Goal: Information Seeking & Learning: Learn about a topic

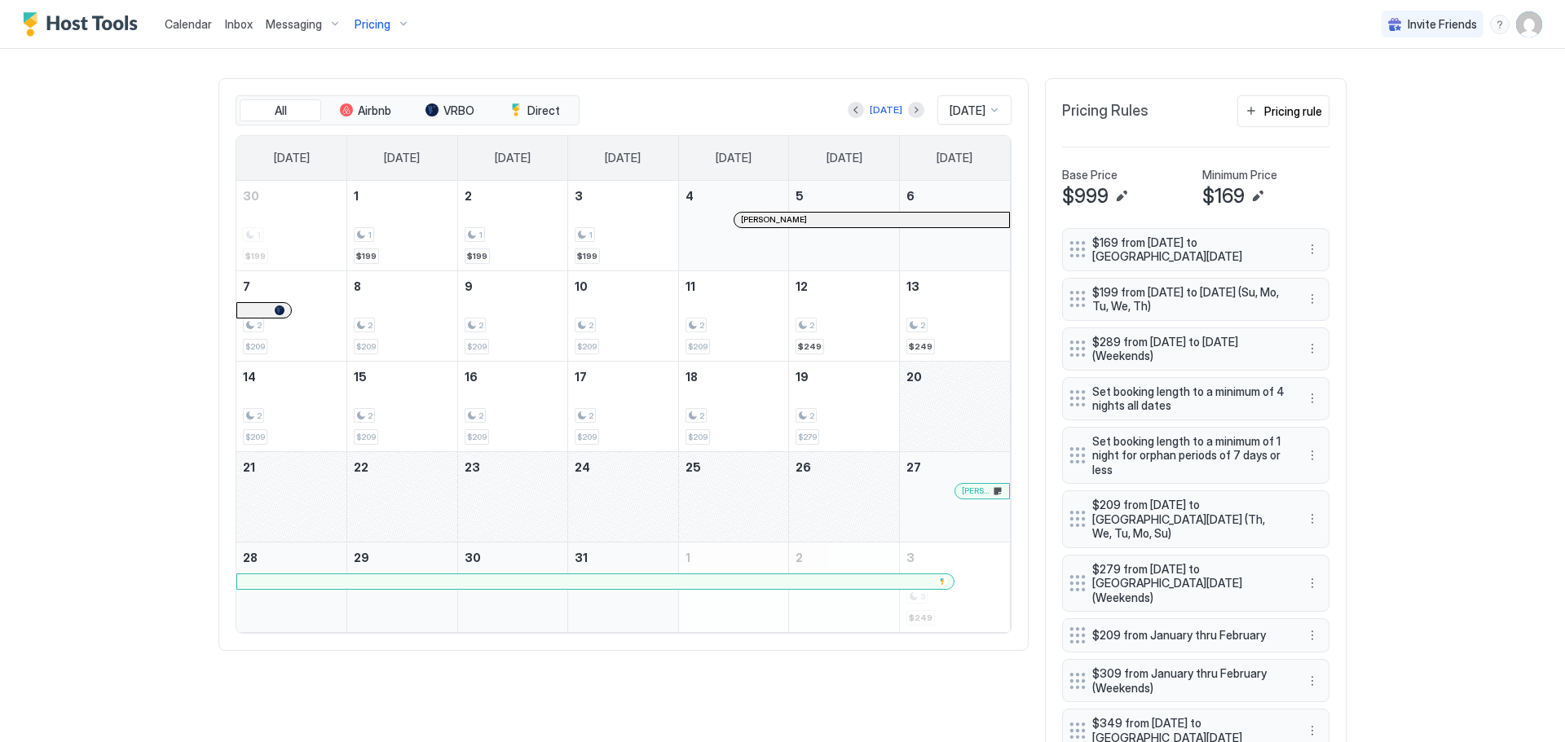
scroll to position [570, 0]
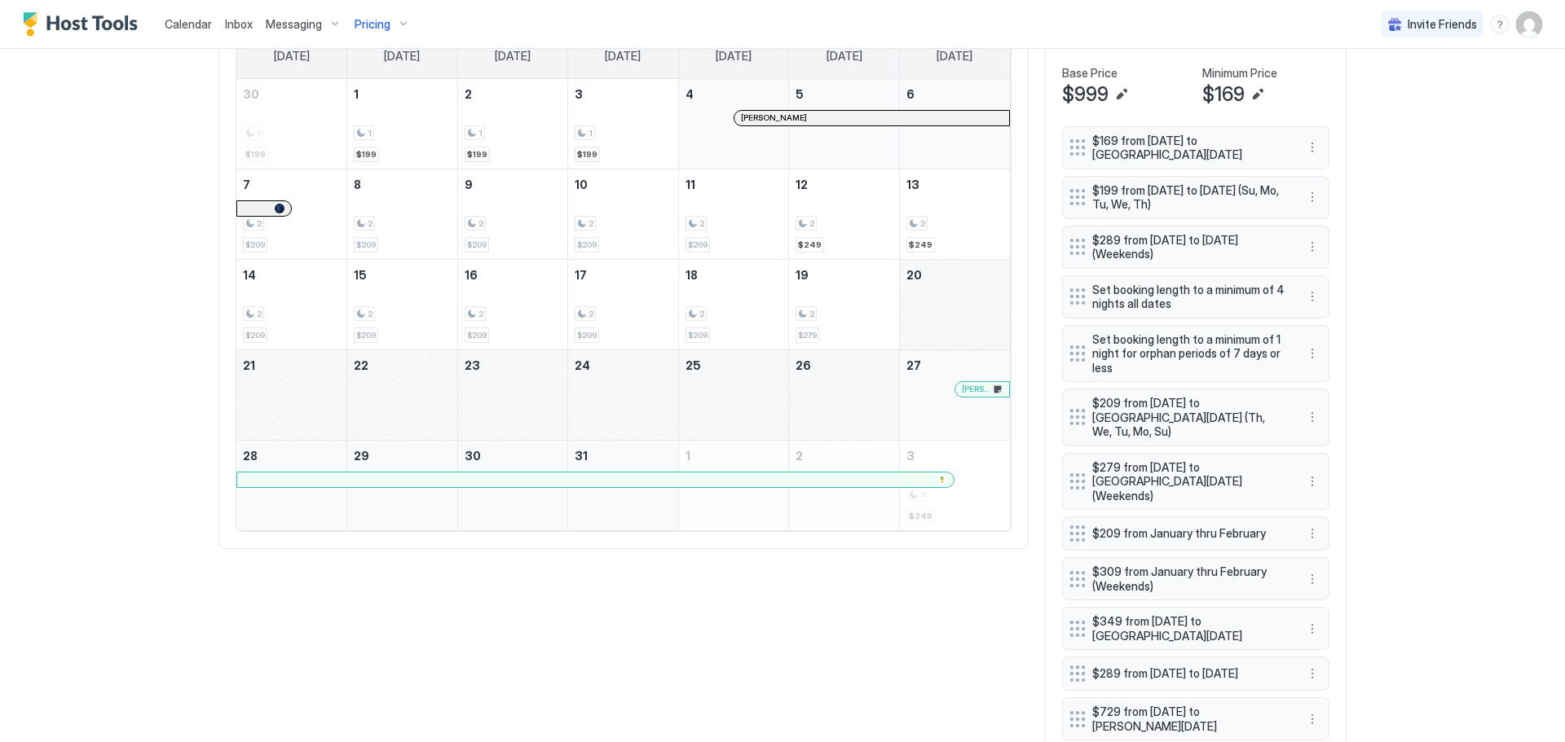
click at [940, 311] on div "December 20, 2025" at bounding box center [955, 305] width 110 height 90
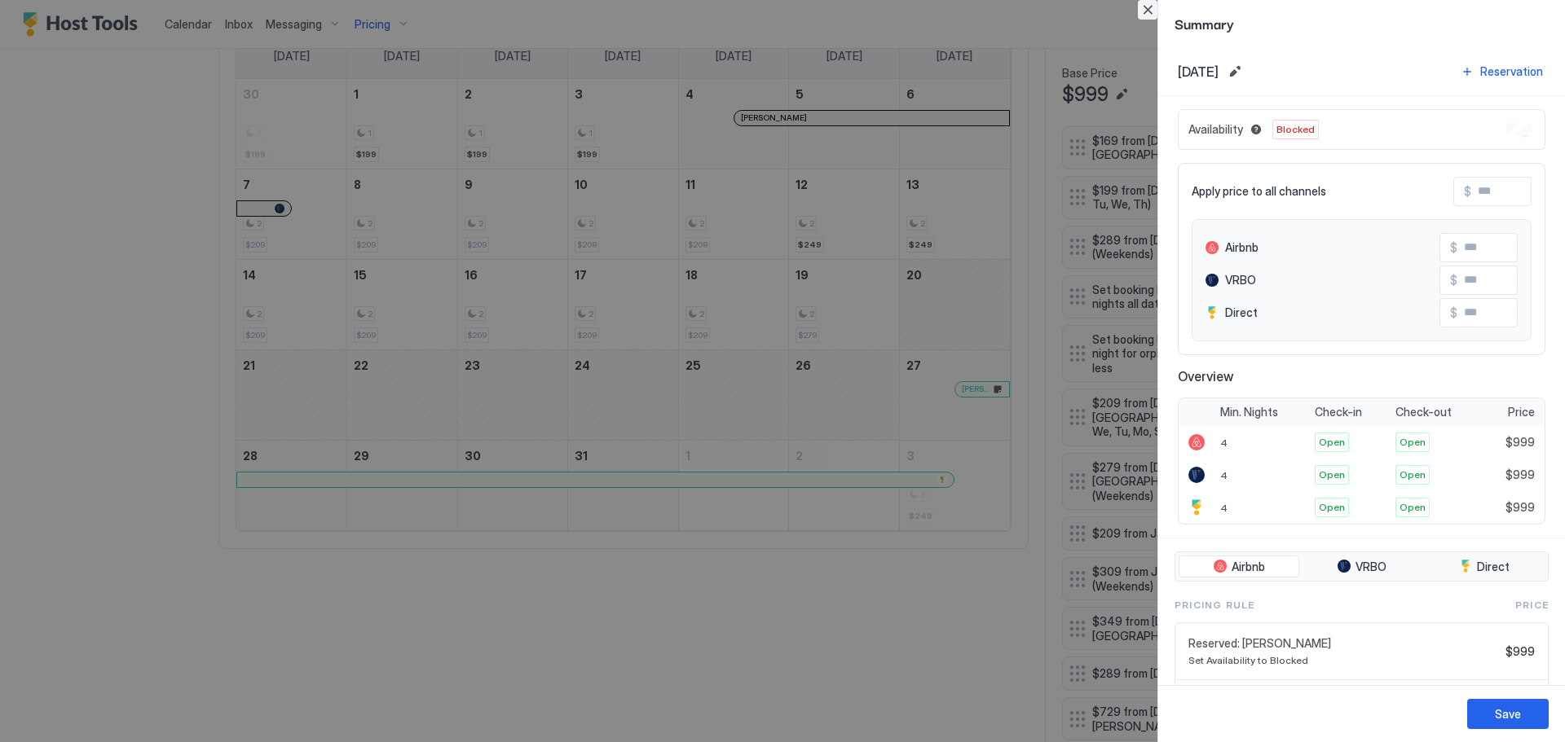
drag, startPoint x: 1152, startPoint y: 8, endPoint x: 1041, endPoint y: 20, distance: 112.2
click at [1151, 10] on button "Close" at bounding box center [1148, 10] width 20 height 20
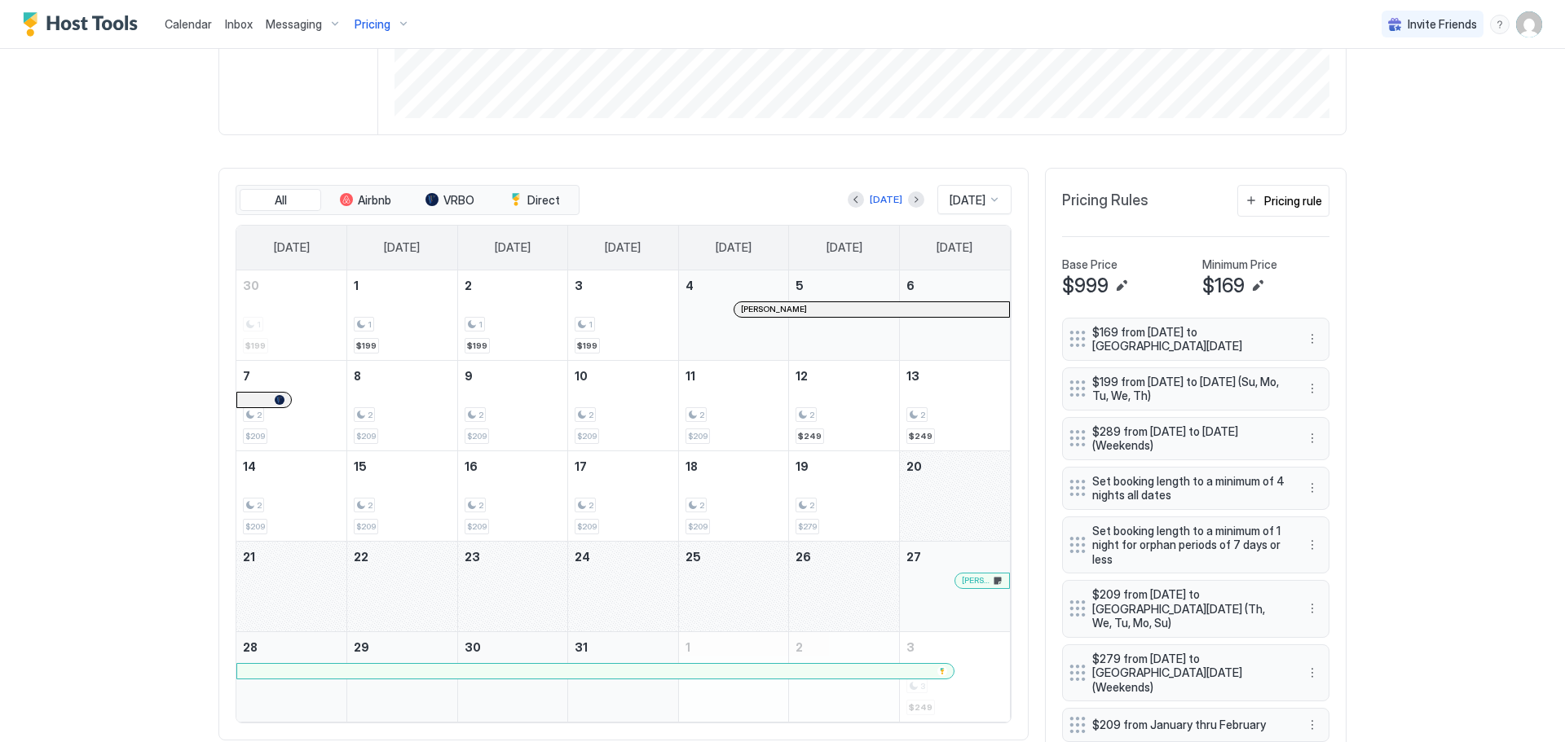
scroll to position [407, 0]
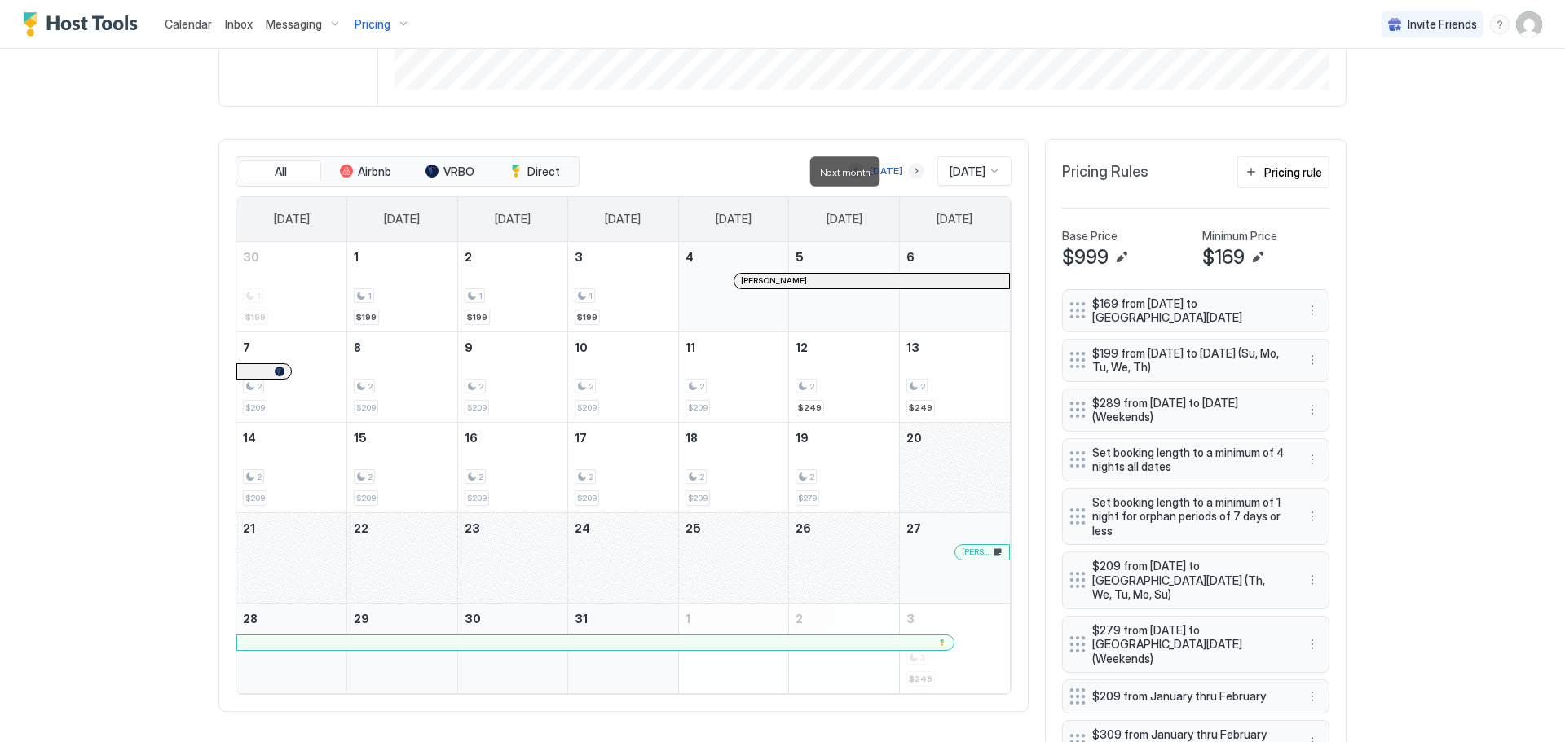
click at [908, 175] on button "Next month" at bounding box center [916, 171] width 16 height 16
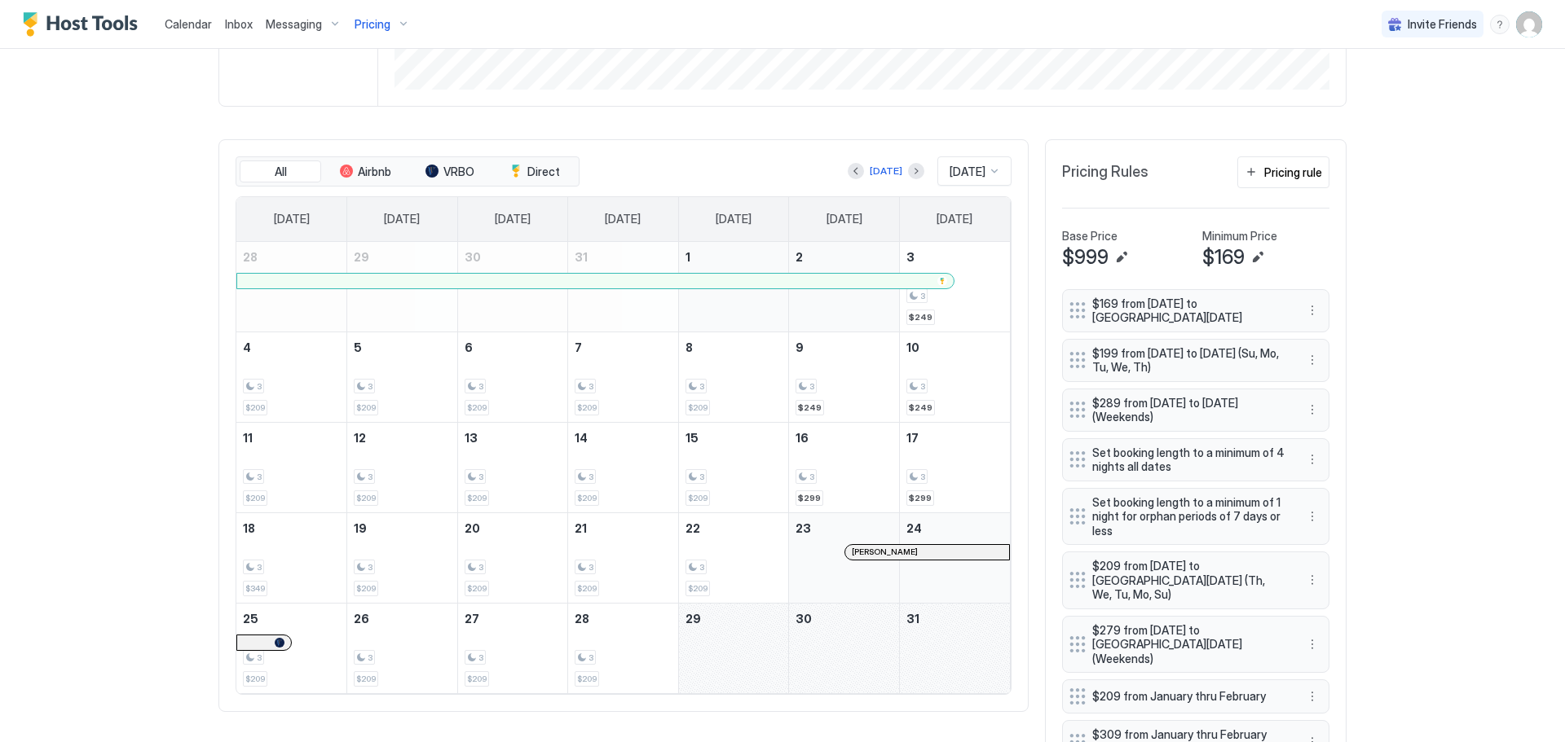
click at [92, 375] on div "Calendar Inbox Messaging Pricing Invite Friends BR Home Pricing CEDAR 149 Synce…" at bounding box center [782, 371] width 1565 height 742
click at [908, 171] on button "Next month" at bounding box center [916, 171] width 16 height 16
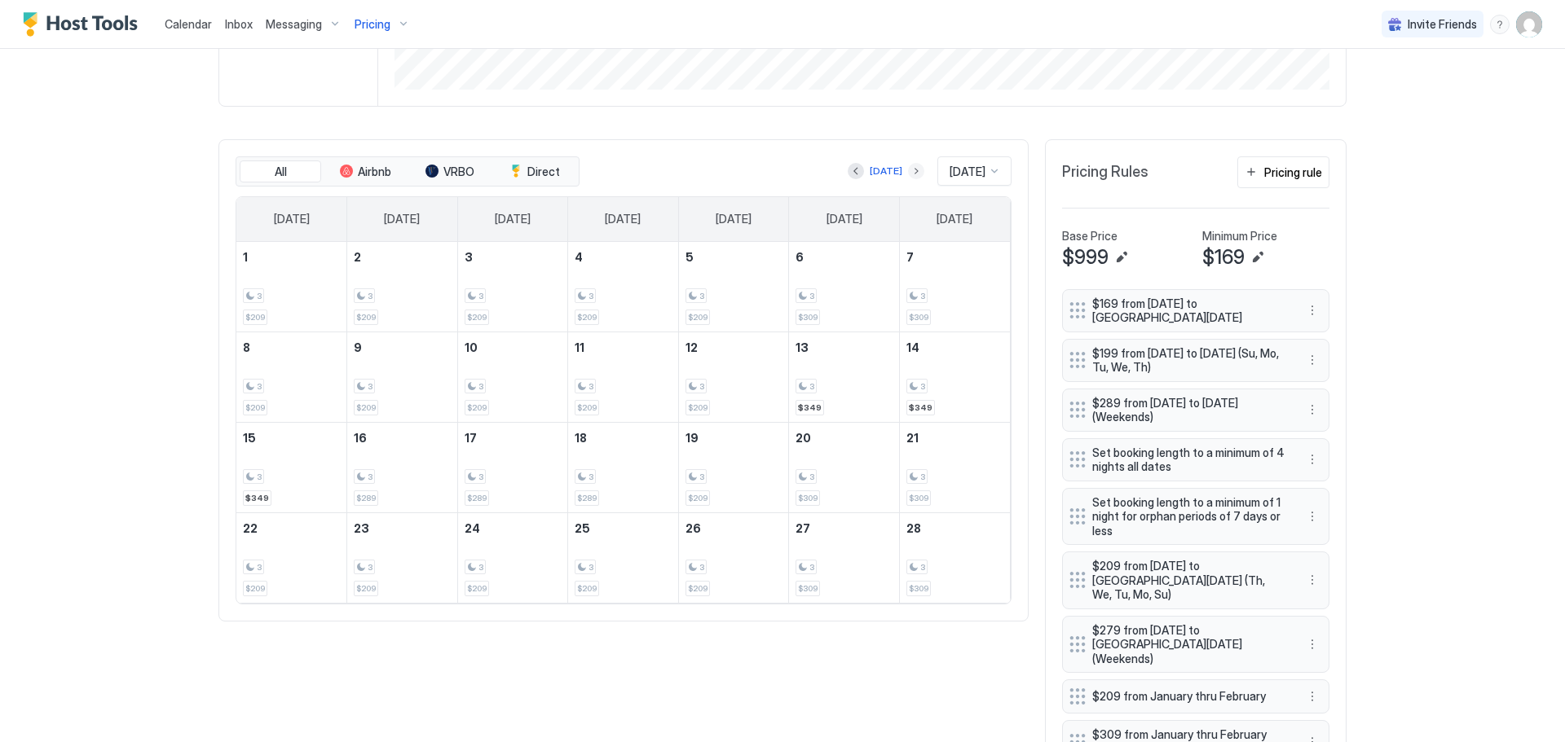
click at [908, 169] on button "Next month" at bounding box center [916, 171] width 16 height 16
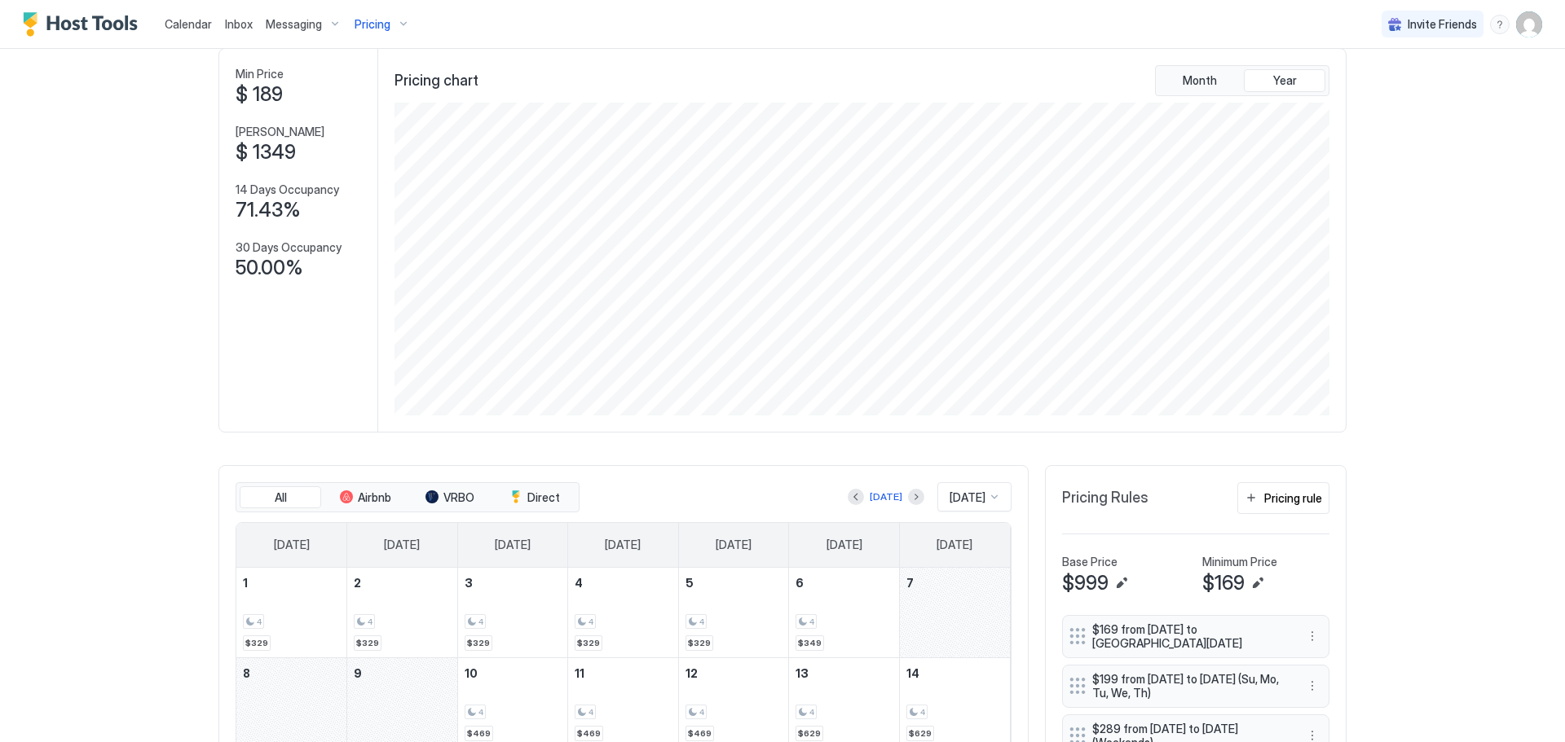
scroll to position [0, 0]
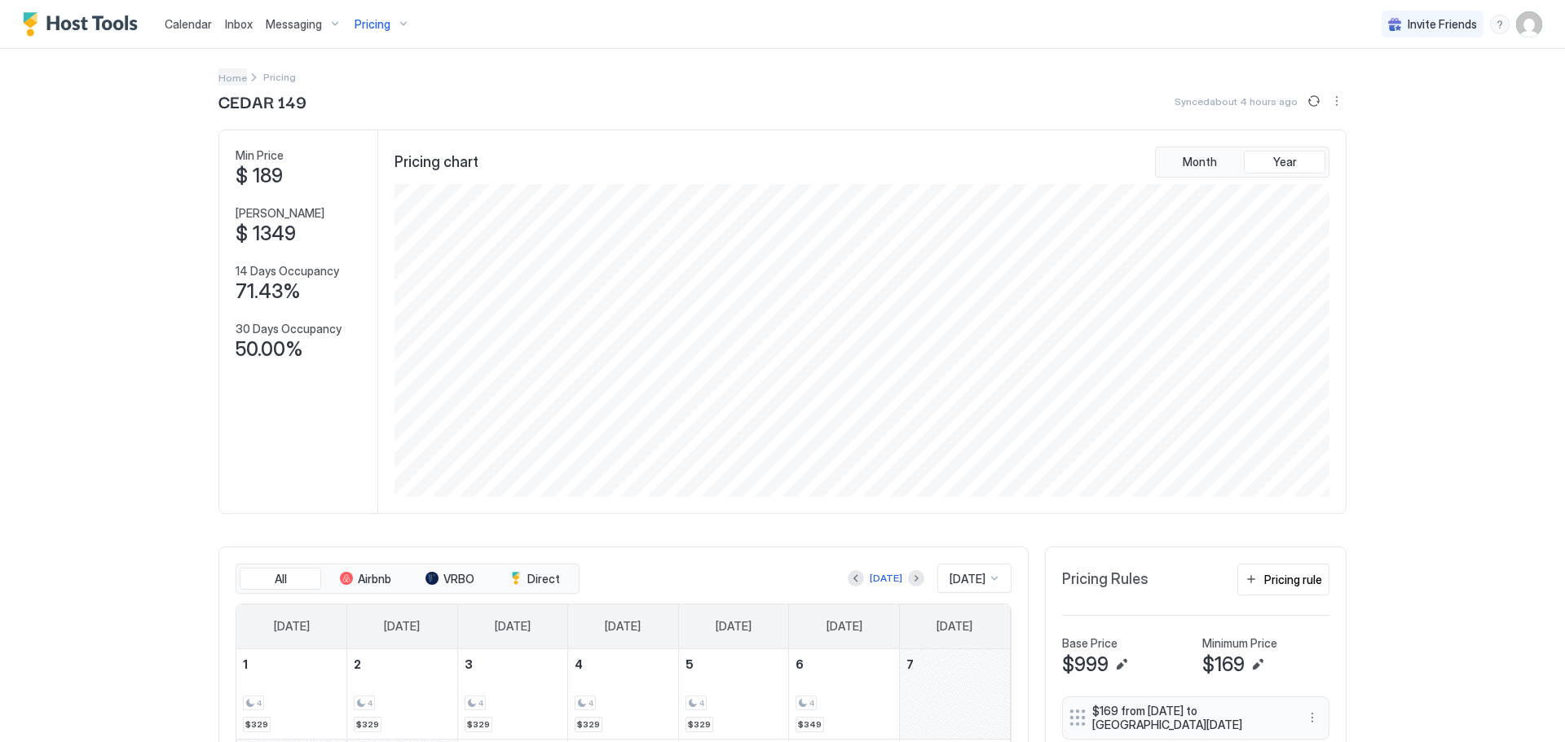
click at [229, 72] on span "Home" at bounding box center [232, 78] width 29 height 12
